Goal: Find specific page/section: Find specific page/section

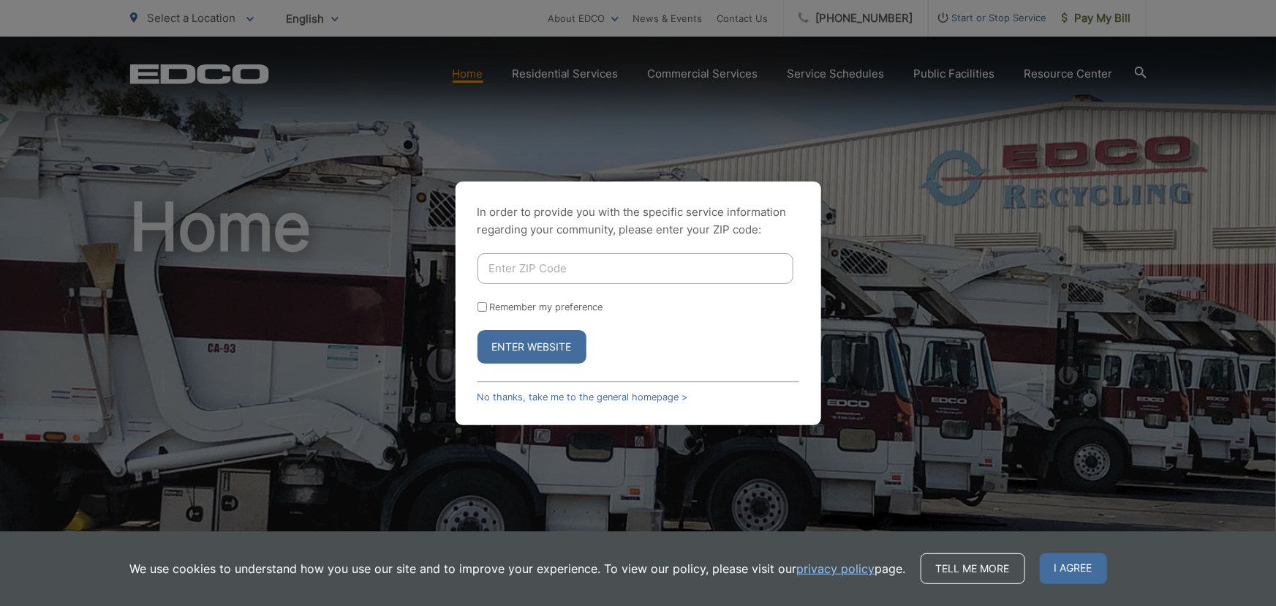
click at [508, 262] on input "Enter ZIP Code" at bounding box center [636, 268] width 316 height 31
click at [524, 350] on button "Enter Website" at bounding box center [532, 347] width 109 height 34
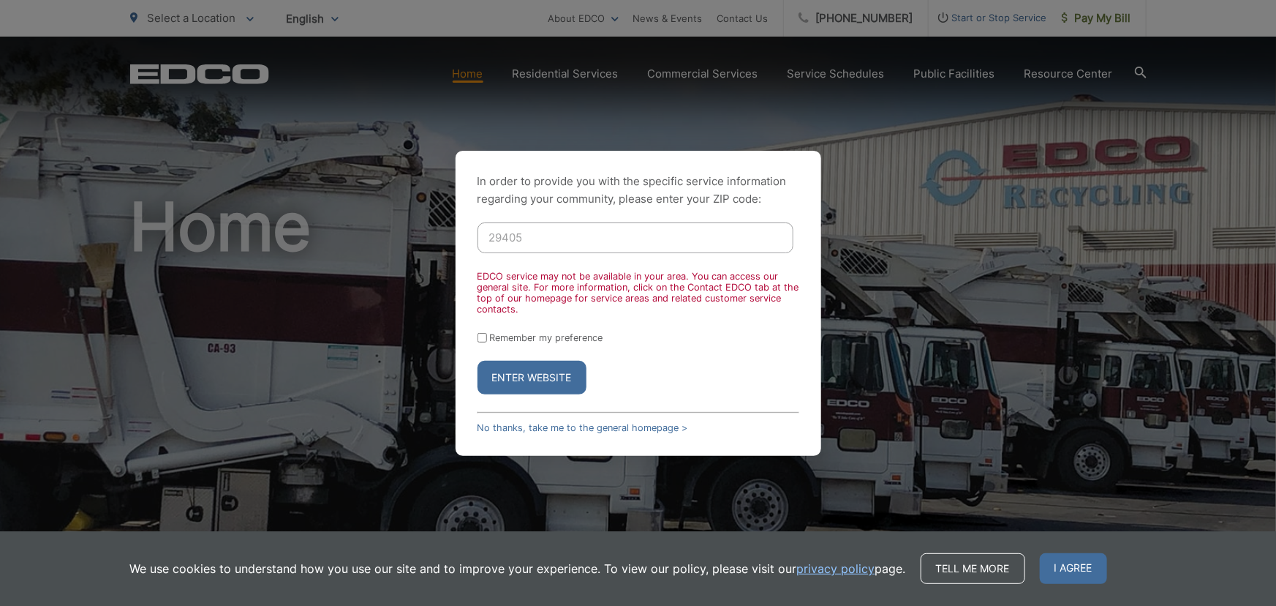
drag, startPoint x: 531, startPoint y: 223, endPoint x: 393, endPoint y: 224, distance: 137.5
click at [393, 224] on div "In order to provide you with the specific service information regarding your co…" at bounding box center [638, 303] width 1276 height 606
type input "29406"
click at [536, 388] on button "Enter Website" at bounding box center [532, 378] width 109 height 34
click at [531, 387] on button "Enter Website" at bounding box center [532, 378] width 109 height 34
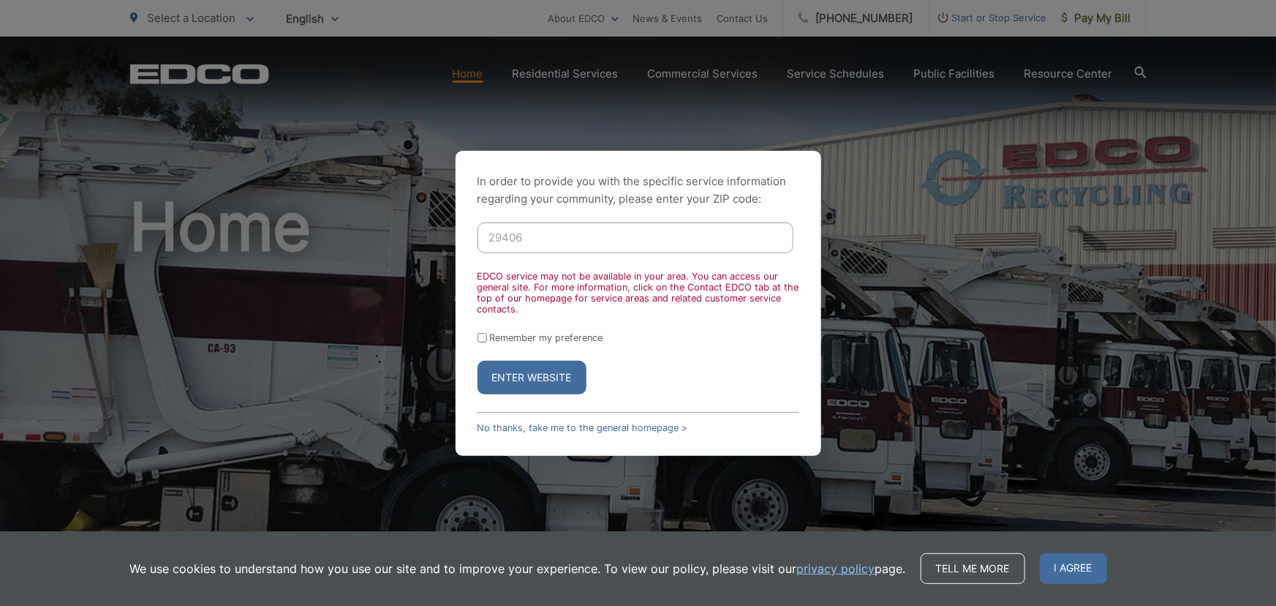
click at [531, 387] on button "Enter Website" at bounding box center [532, 378] width 109 height 34
click at [530, 387] on button "Enter Website" at bounding box center [532, 378] width 109 height 34
click at [606, 433] on link "No thanks, take me to the general homepage >" at bounding box center [583, 427] width 211 height 11
